Goal: Download file/media

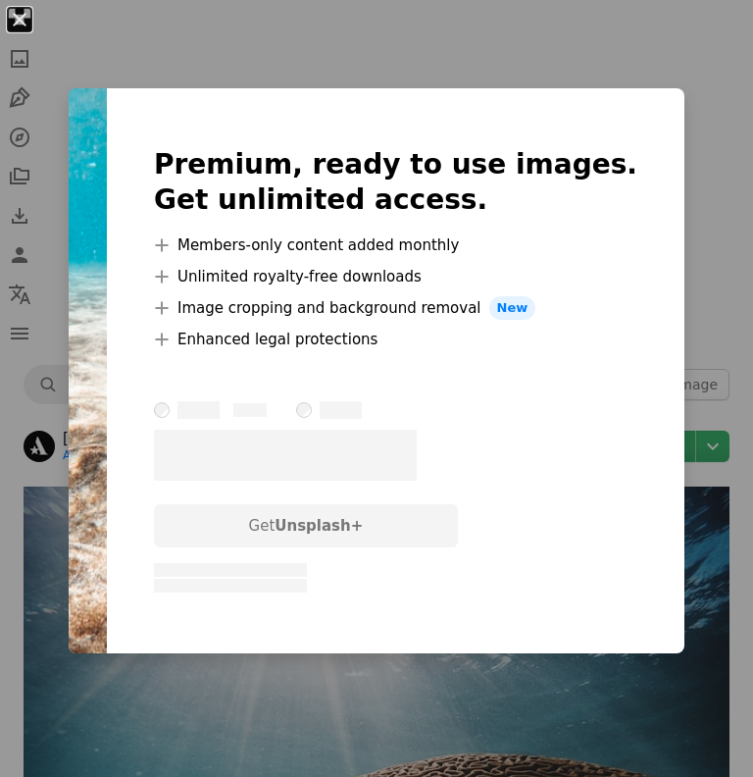
scroll to position [1878, 0]
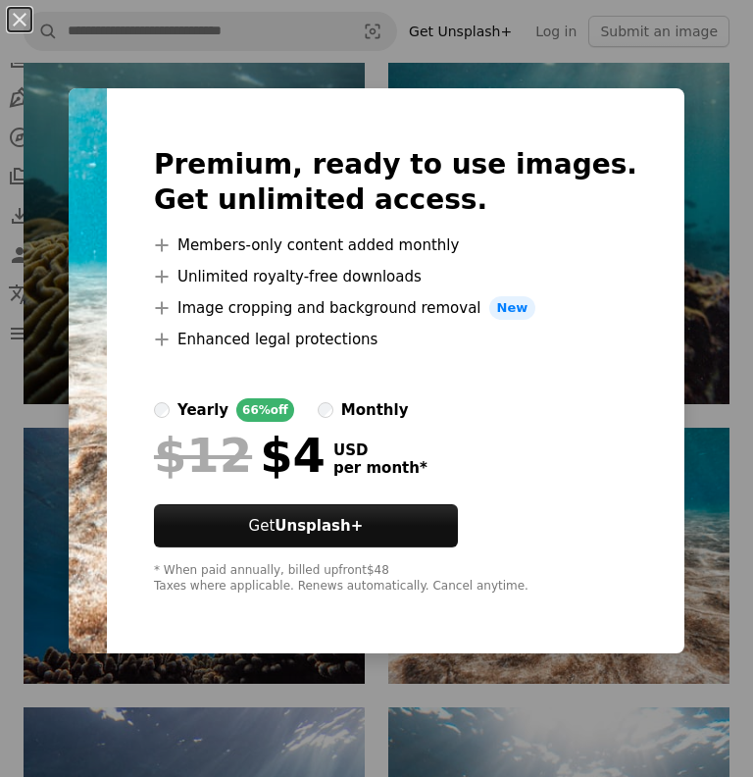
click at [724, 512] on div "An X shape Premium, ready to use images. Get unlimited access. A plus sign Memb…" at bounding box center [376, 388] width 753 height 777
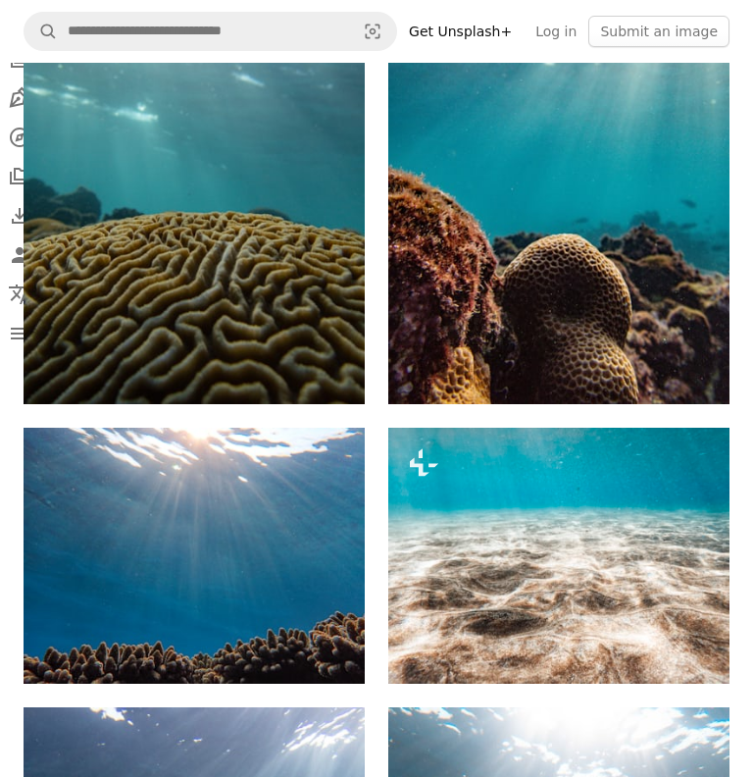
click at [548, 532] on img at bounding box center [558, 556] width 341 height 256
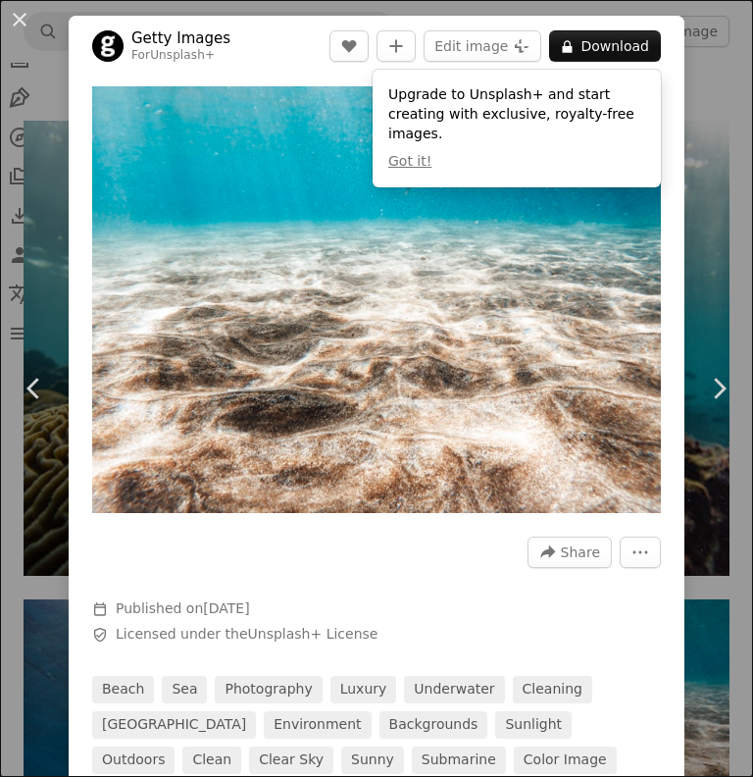
scroll to position [1704, 0]
click at [410, 157] on button "Got it!" at bounding box center [409, 162] width 43 height 20
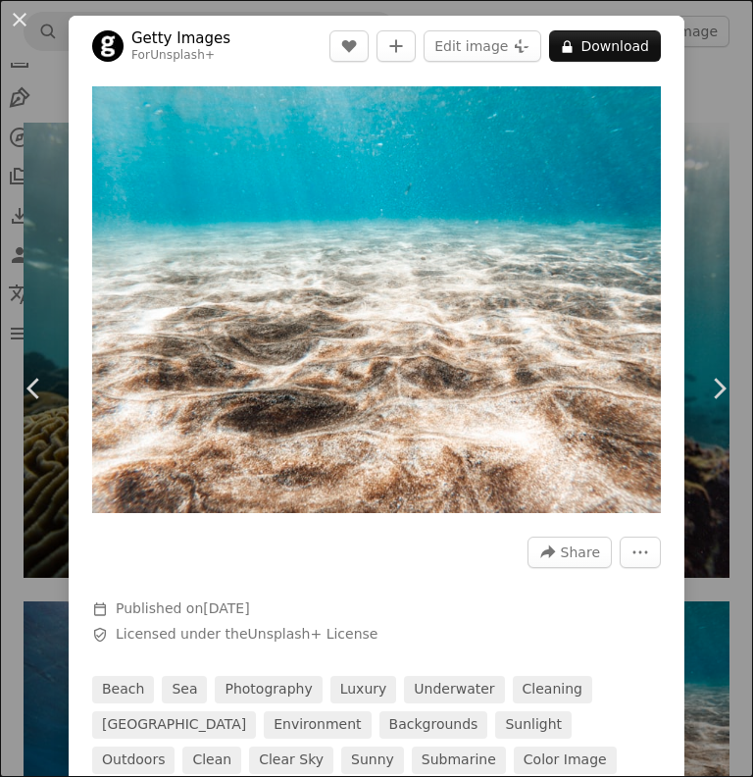
click at [650, 549] on button "More Actions" at bounding box center [640, 552] width 41 height 31
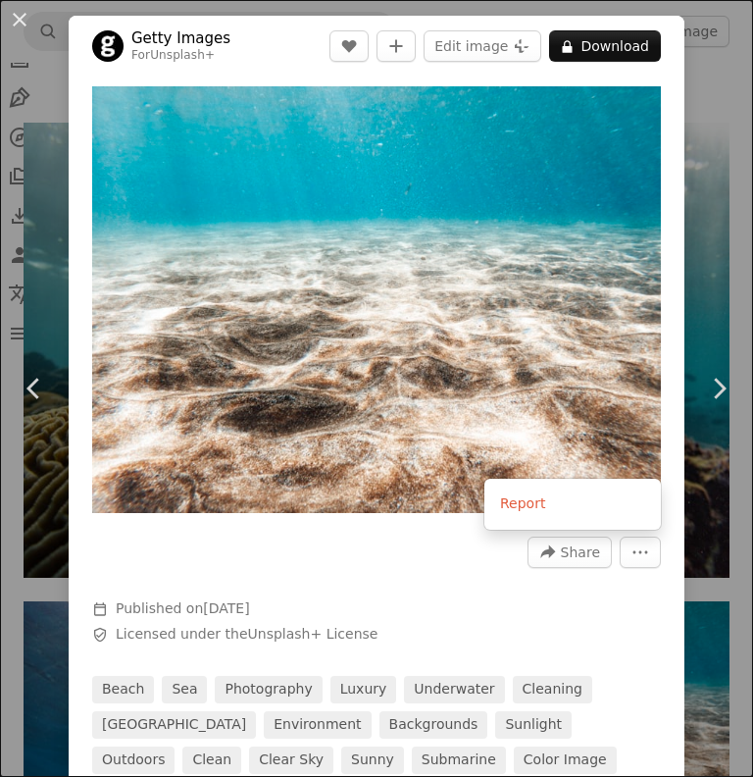
click at [570, 554] on dialog "An X shape Chevron left Chevron right Getty Images For Unsplash+ A heart A plus…" at bounding box center [376, 388] width 753 height 777
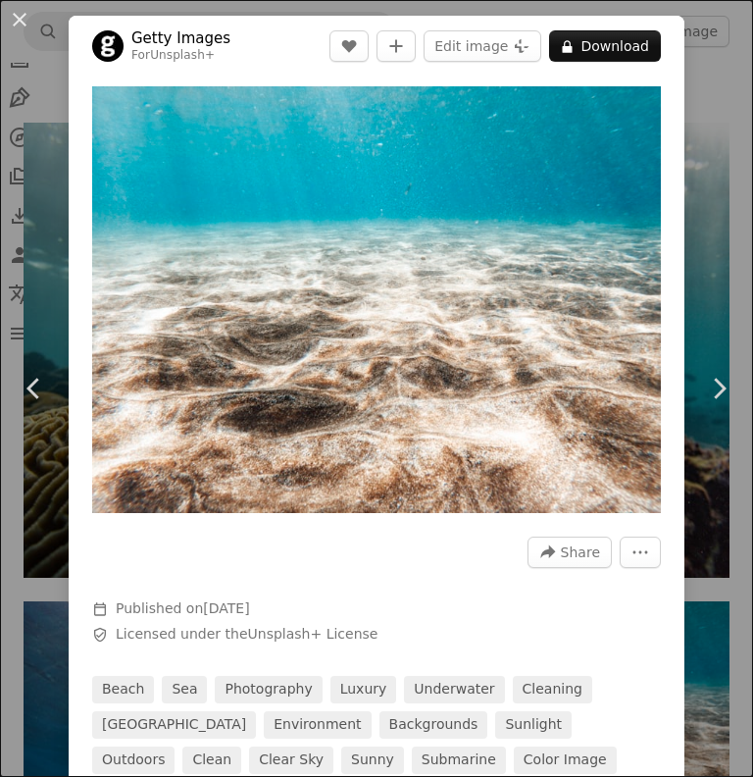
click at [573, 555] on span "Share" at bounding box center [580, 552] width 39 height 29
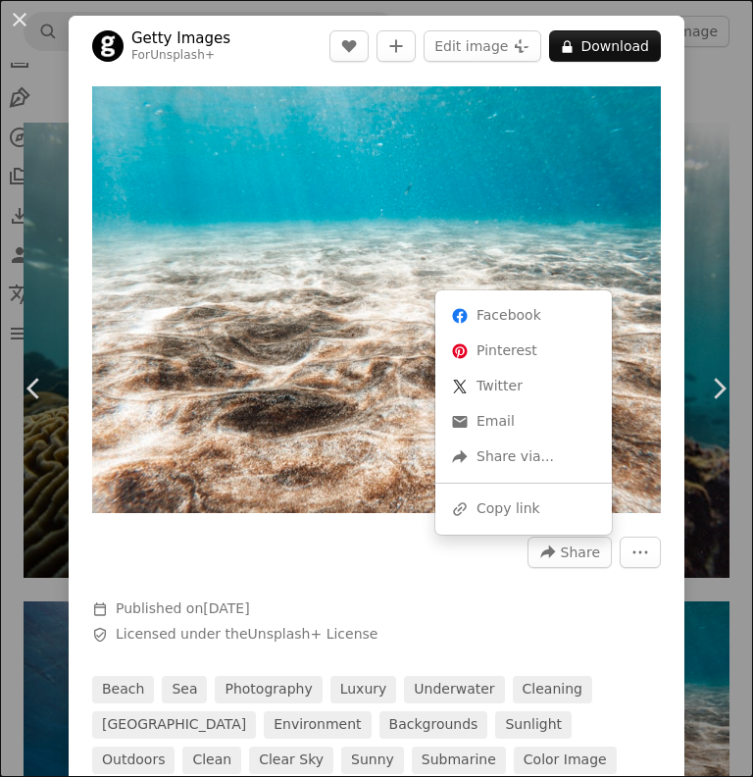
click at [458, 606] on dialog "An X shape Chevron left Chevron right Getty Images For Unsplash+ A heart A plus…" at bounding box center [376, 388] width 753 height 777
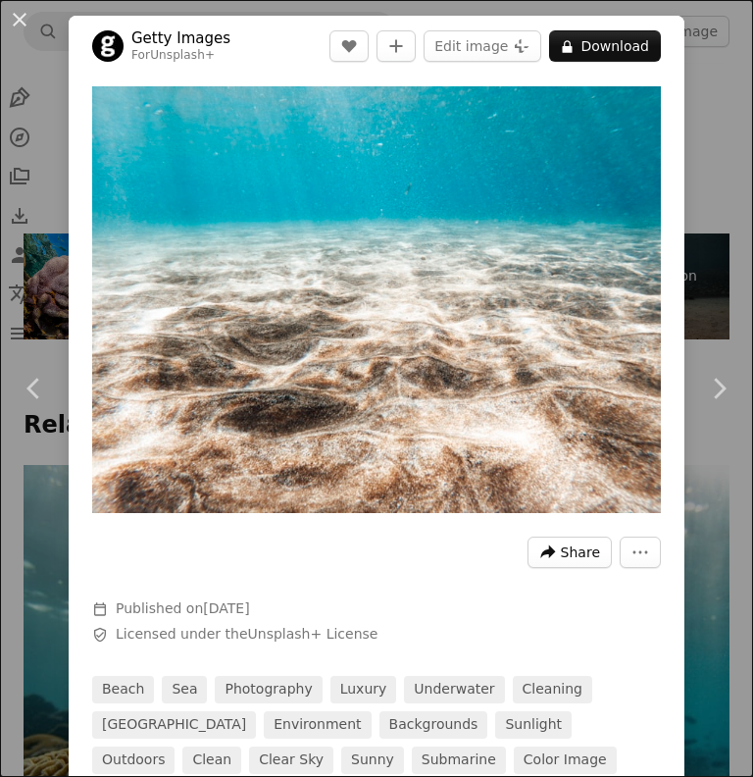
scroll to position [1366, 0]
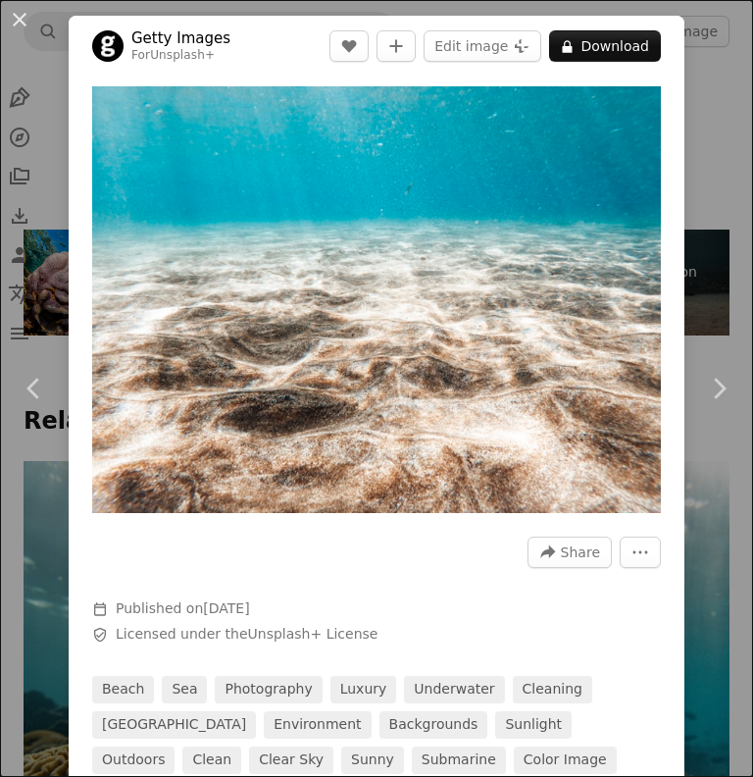
click at [643, 113] on img "Zoom in on this image" at bounding box center [376, 299] width 569 height 427
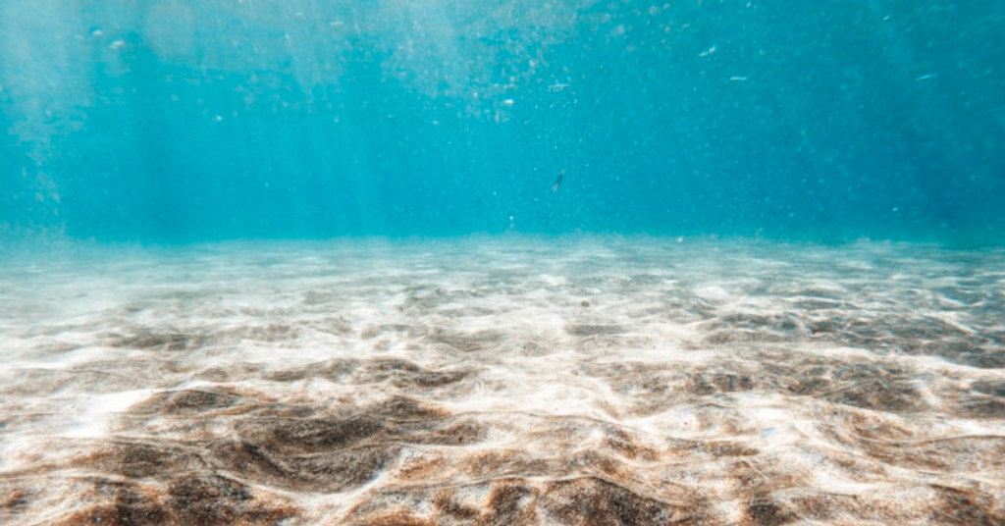
scroll to position [0, 0]
click at [752, 238] on img "Zoom out on this image" at bounding box center [502, 376] width 1006 height 755
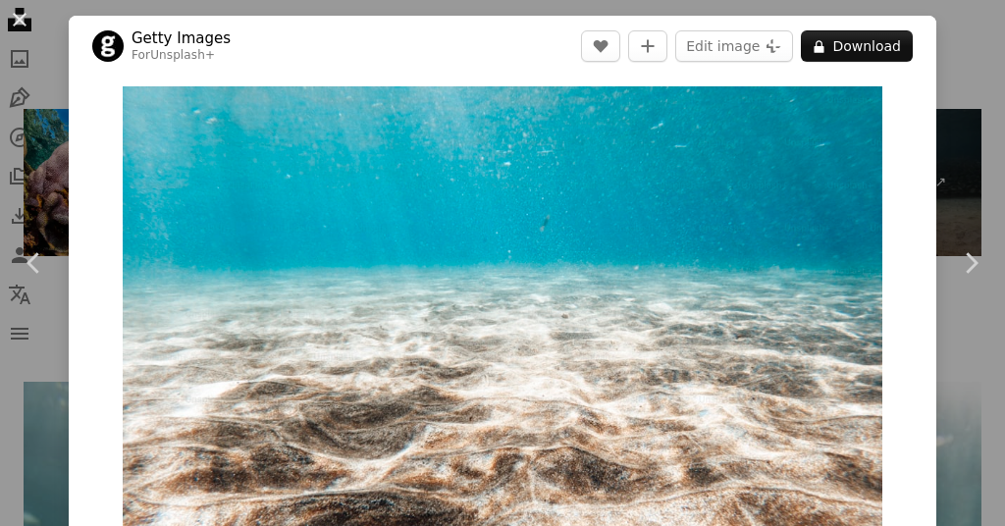
click at [752, 154] on img "Zoom in on this image" at bounding box center [502, 371] width 759 height 570
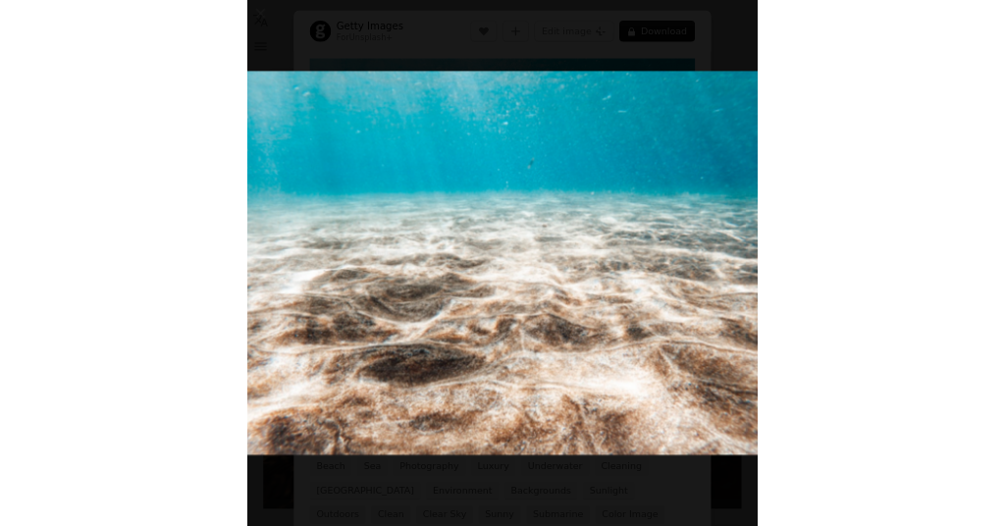
scroll to position [390, 0]
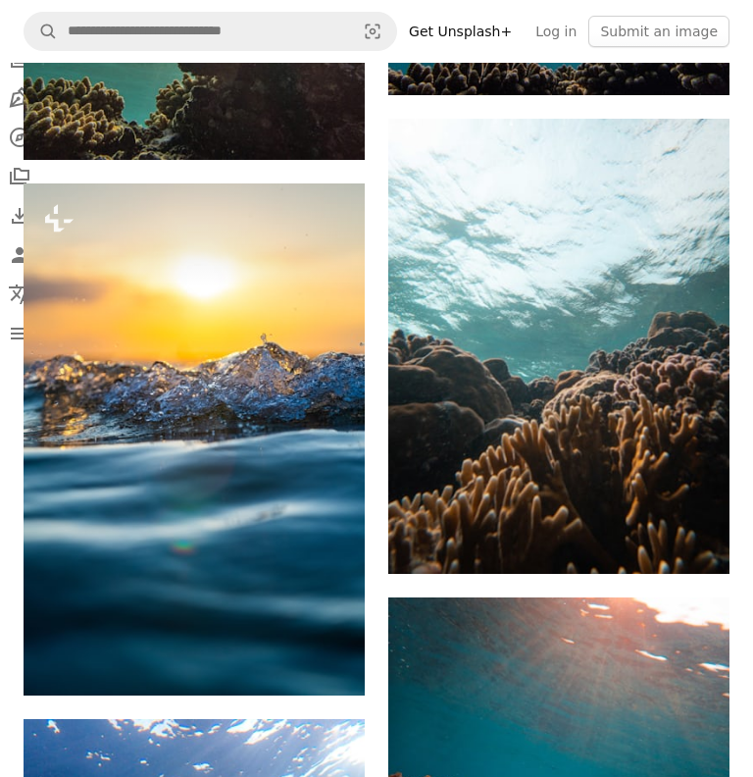
scroll to position [3438, 0]
